Goal: Obtain resource: Download file/media

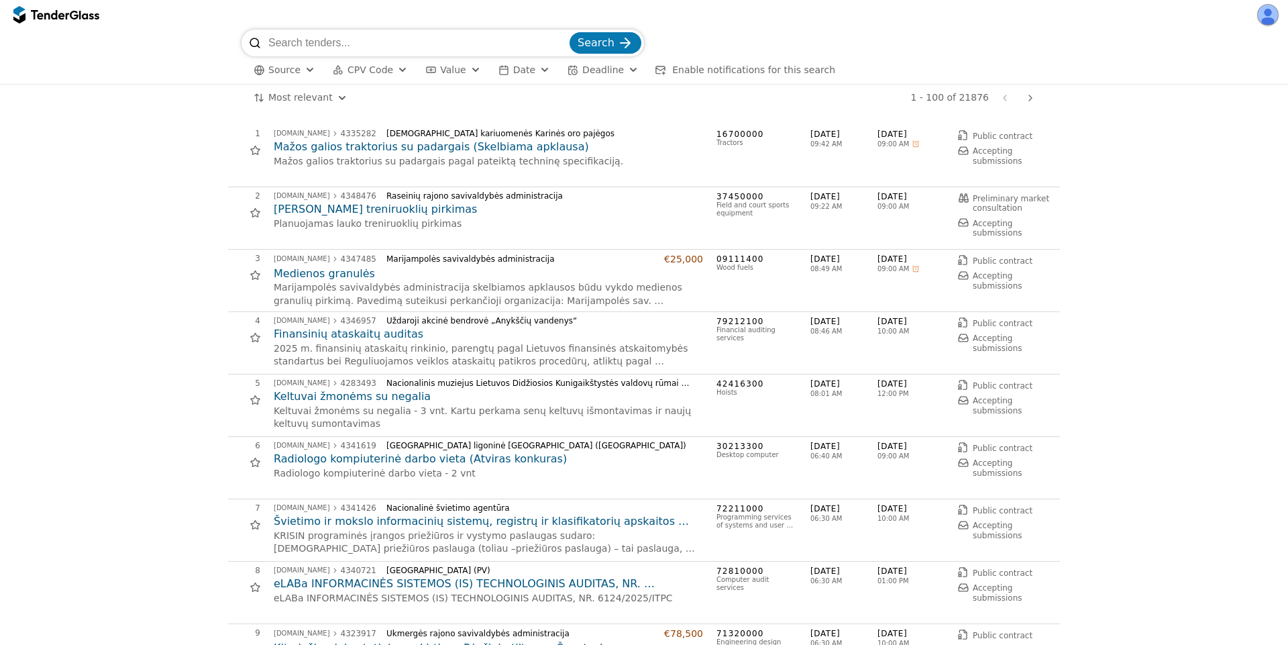
click at [827, 142] on span "09:42 AM" at bounding box center [843, 144] width 67 height 8
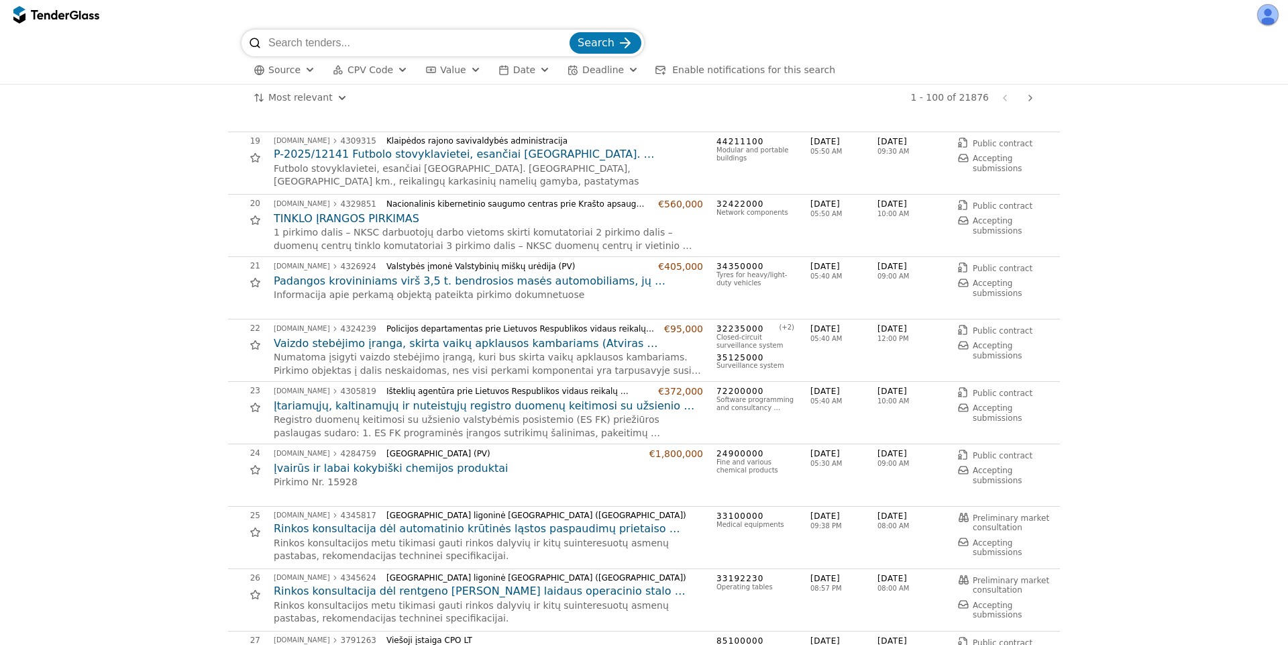
scroll to position [1207, 0]
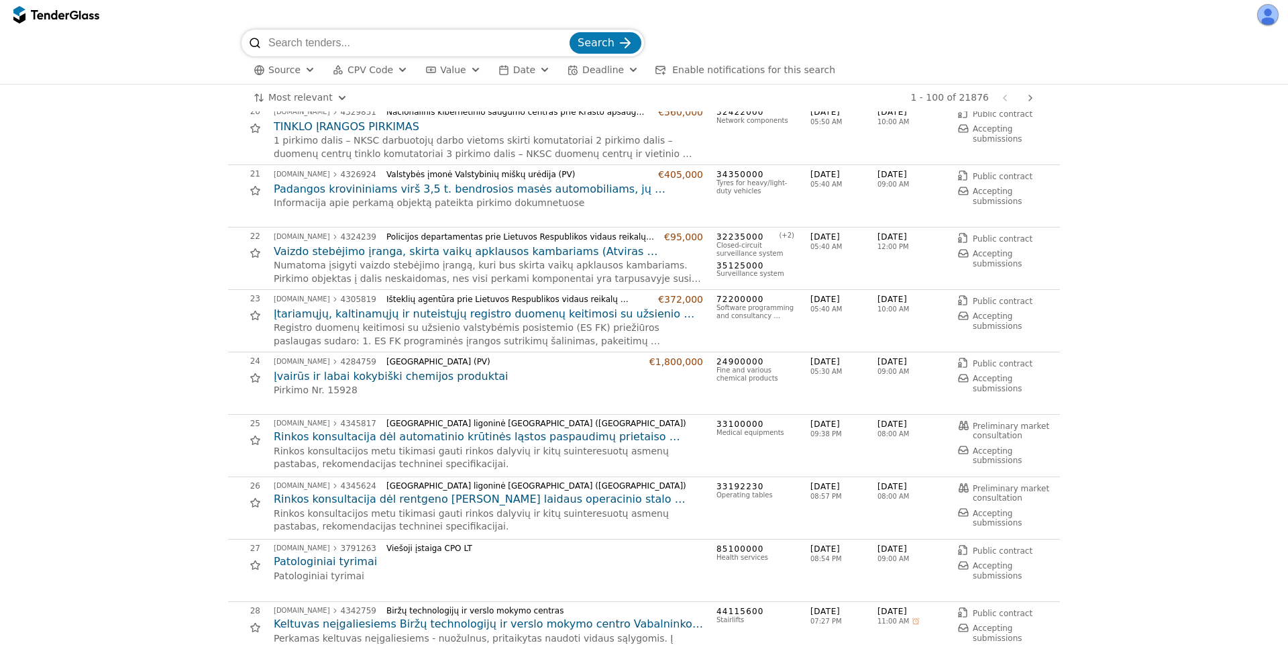
click at [347, 377] on h2 "Įvairūs ir labai kokybiški chemijos produktai" at bounding box center [488, 376] width 429 height 15
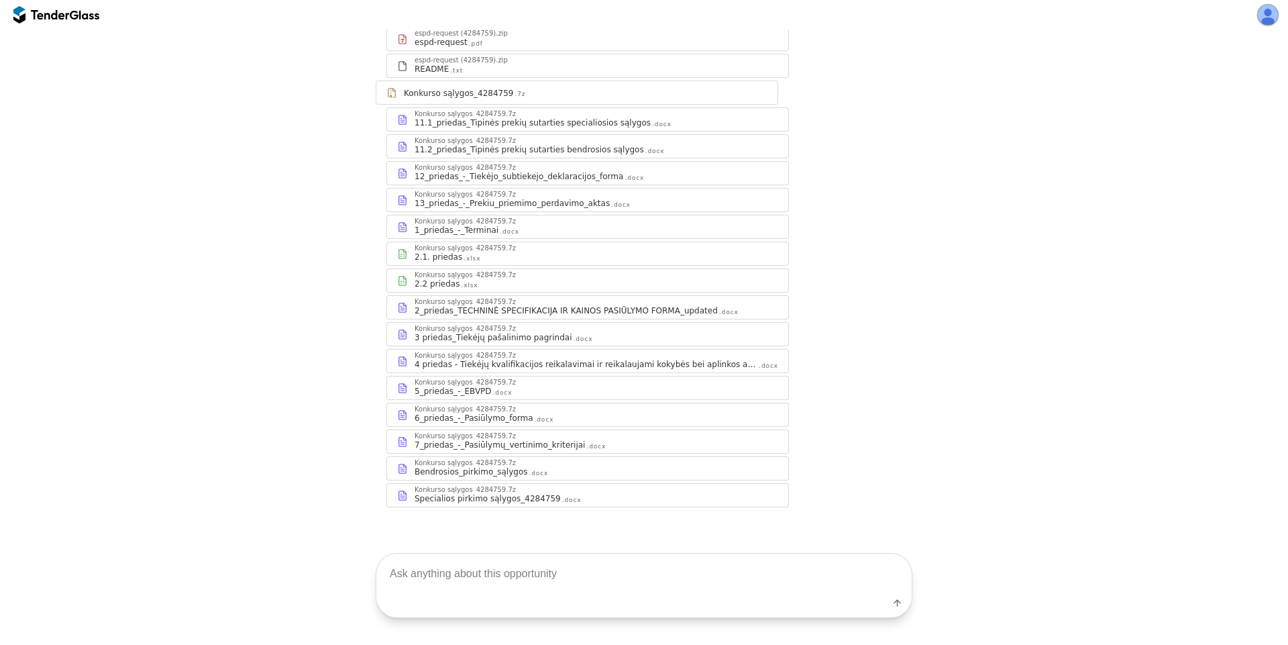
scroll to position [193, 0]
click at [490, 256] on div "2.1. priedas .xlsx" at bounding box center [597, 255] width 364 height 11
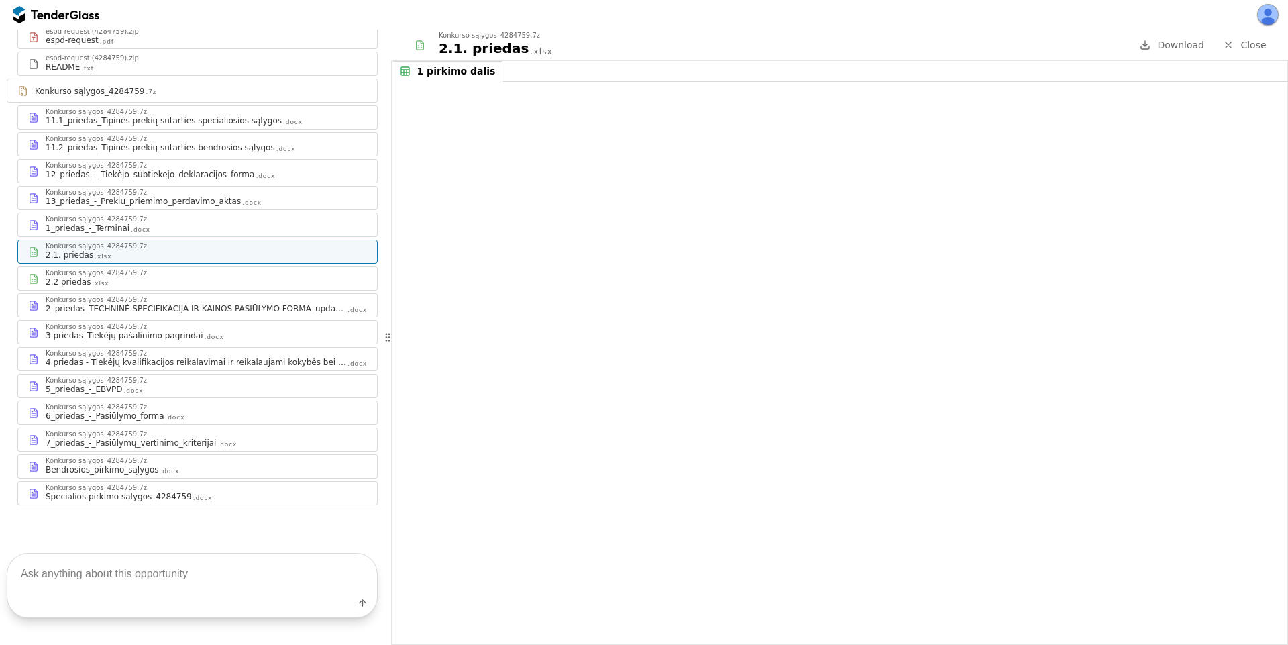
click at [121, 385] on div "5_priedas_-_EBVPD .docx" at bounding box center [206, 389] width 321 height 11
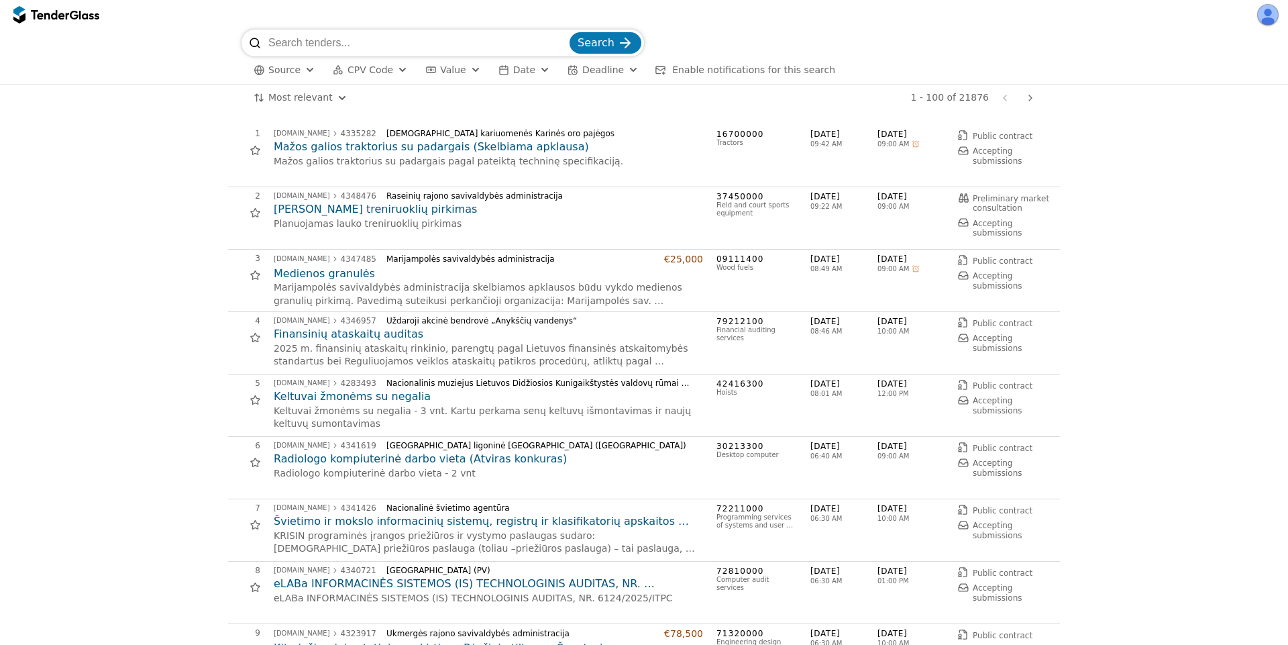
scroll to position [1207, 0]
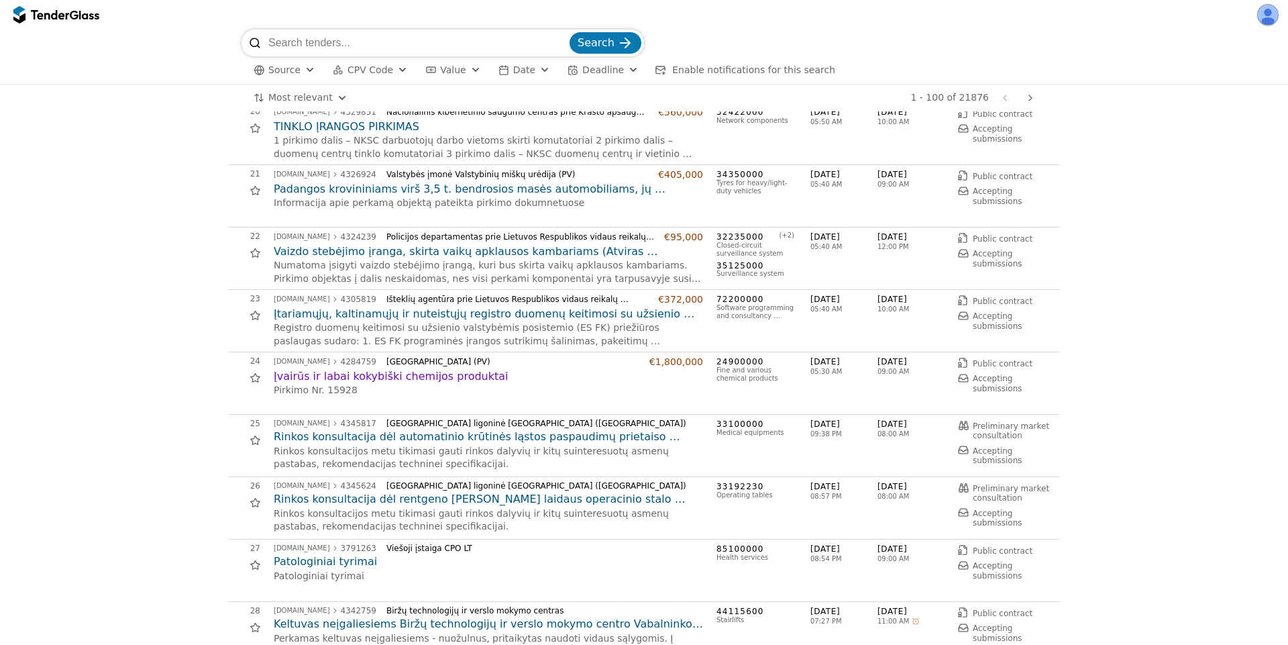
click at [337, 562] on h2 "Patologiniai tyrimai" at bounding box center [488, 561] width 429 height 15
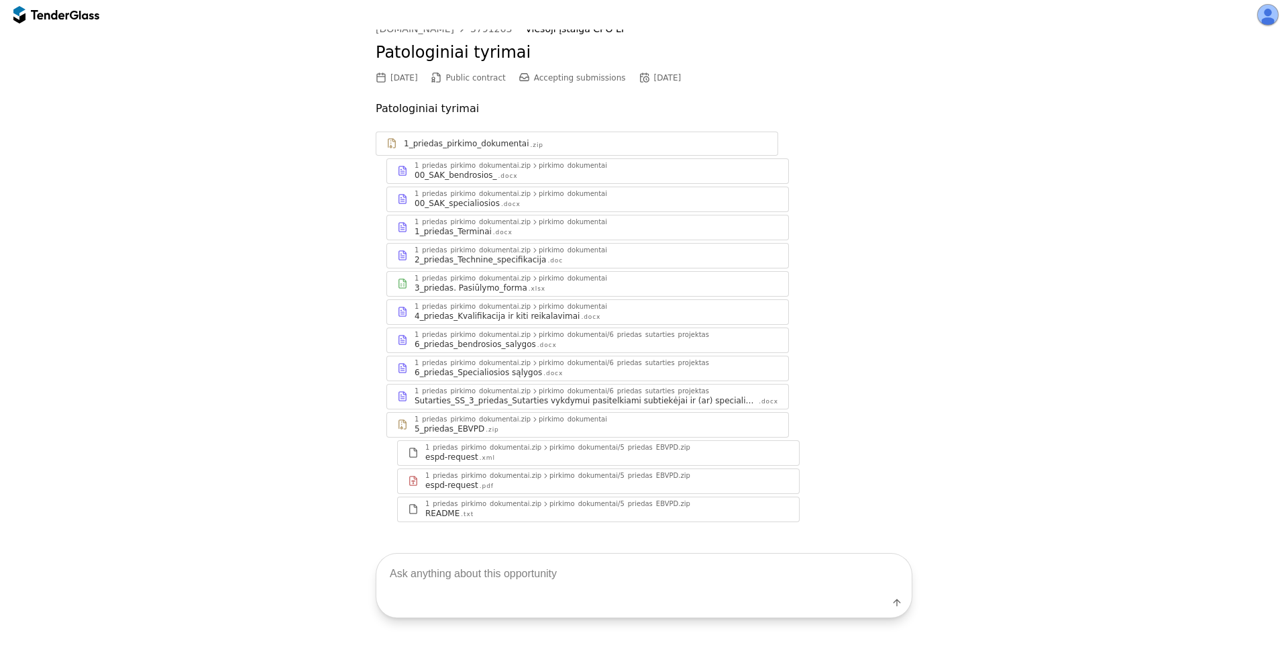
scroll to position [48, 0]
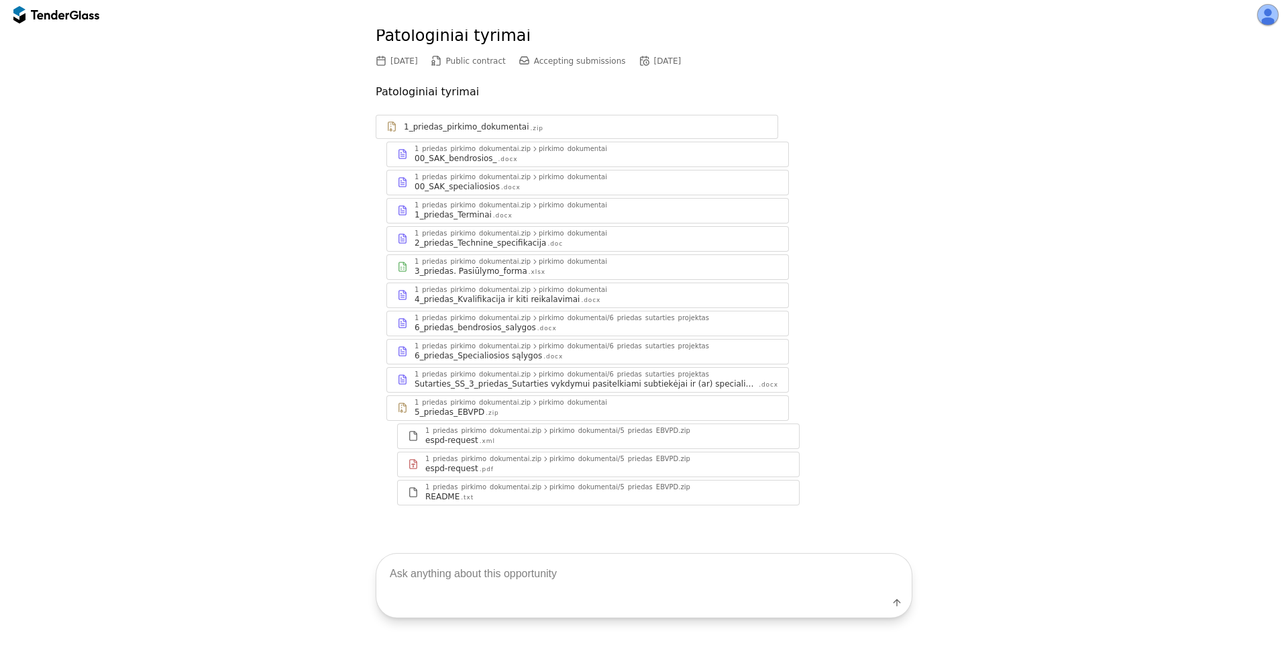
click at [500, 330] on div "6_priedas_bendrosios_salygos" at bounding box center [475, 327] width 121 height 11
